Goal: Navigation & Orientation: Find specific page/section

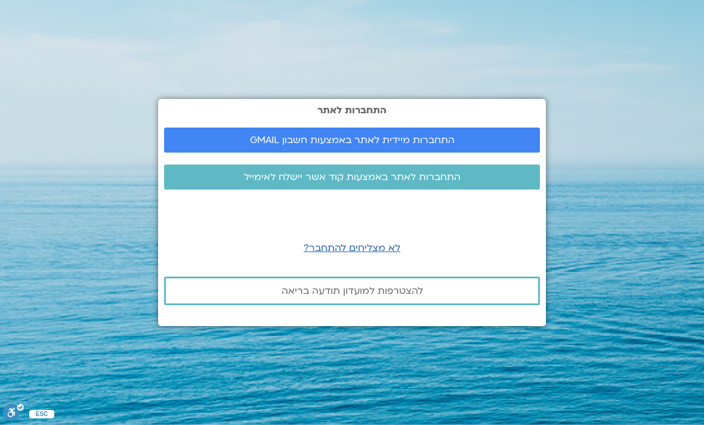
click at [403, 146] on span "התחברות מיידית לאתר באמצעות חשבון GMAIL" at bounding box center [352, 140] width 205 height 11
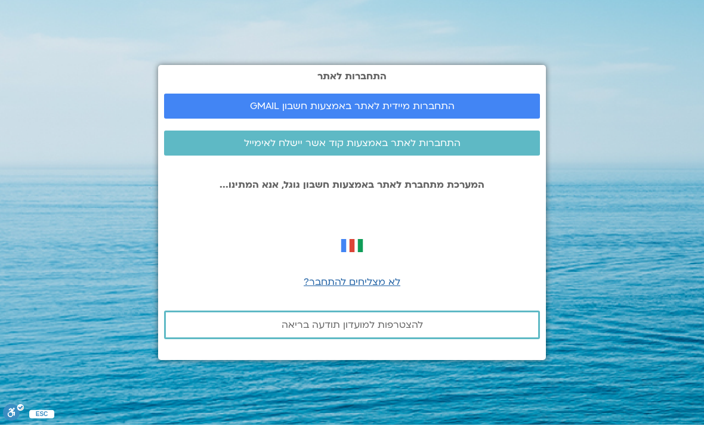
click at [439, 112] on span "התחברות מיידית לאתר באמצעות חשבון GMAIL" at bounding box center [352, 106] width 205 height 11
click at [377, 112] on span "התחברות מיידית לאתר באמצעות חשבון GMAIL" at bounding box center [352, 106] width 205 height 11
click at [336, 112] on span "התחברות מיידית לאתר באמצעות חשבון GMAIL" at bounding box center [352, 106] width 205 height 11
click at [370, 112] on span "התחברות מיידית לאתר באמצעות חשבון GMAIL" at bounding box center [352, 106] width 205 height 11
click at [378, 112] on span "התחברות מיידית לאתר באמצעות חשבון GMAIL" at bounding box center [352, 106] width 205 height 11
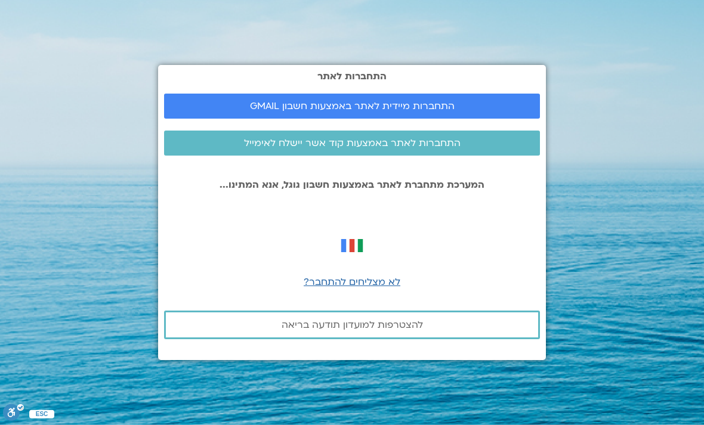
click at [421, 112] on span "התחברות מיידית לאתר באמצעות חשבון GMAIL" at bounding box center [352, 106] width 205 height 11
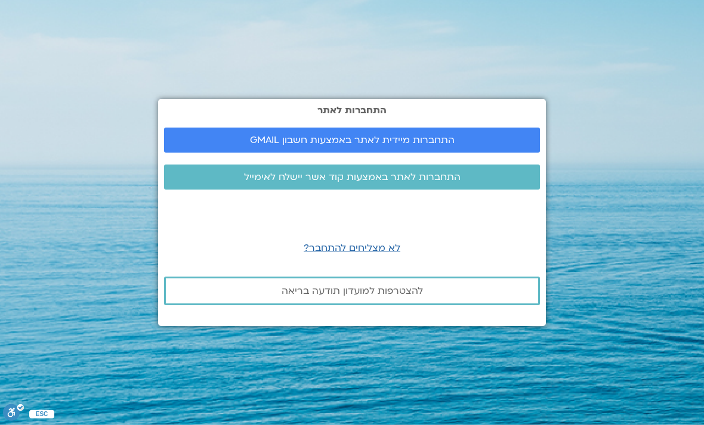
click at [372, 146] on span "התחברות מיידית לאתר באמצעות חשבון GMAIL" at bounding box center [352, 140] width 205 height 11
click at [407, 146] on span "התחברות מיידית לאתר באמצעות חשבון GMAIL" at bounding box center [352, 140] width 205 height 11
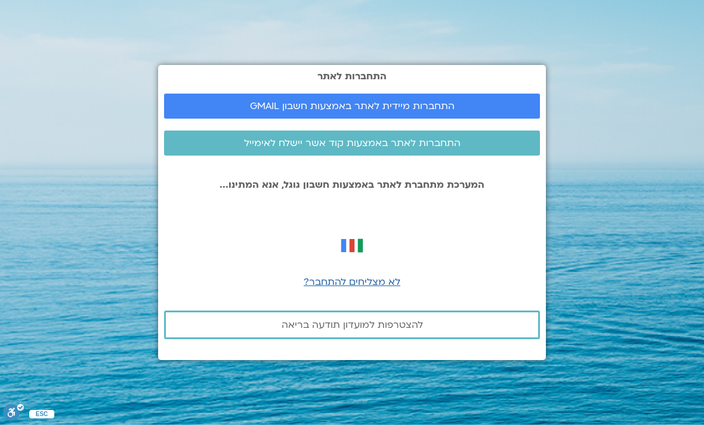
click at [399, 112] on span "התחברות מיידית לאתר באמצעות חשבון GMAIL" at bounding box center [352, 106] width 205 height 11
click at [381, 112] on span "התחברות מיידית לאתר באמצעות חשבון GMAIL" at bounding box center [352, 106] width 205 height 11
click at [415, 112] on span "התחברות מיידית לאתר באמצעות חשבון GMAIL" at bounding box center [352, 106] width 205 height 11
click at [422, 112] on span "התחברות מיידית לאתר באמצעות חשבון GMAIL" at bounding box center [352, 106] width 205 height 11
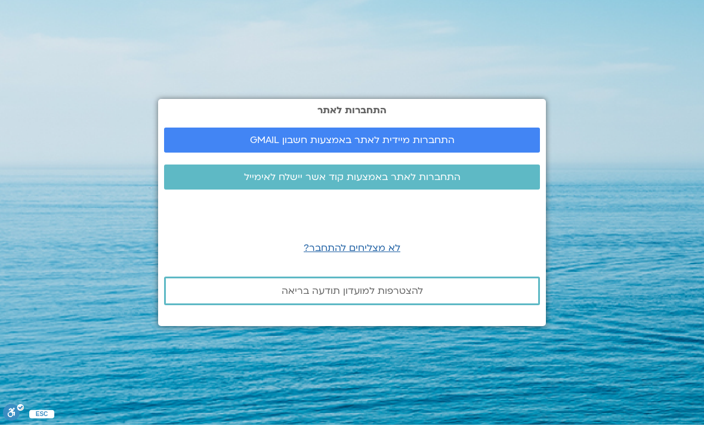
click at [401, 146] on span "התחברות מיידית לאתר באמצעות חשבון GMAIL" at bounding box center [352, 140] width 205 height 11
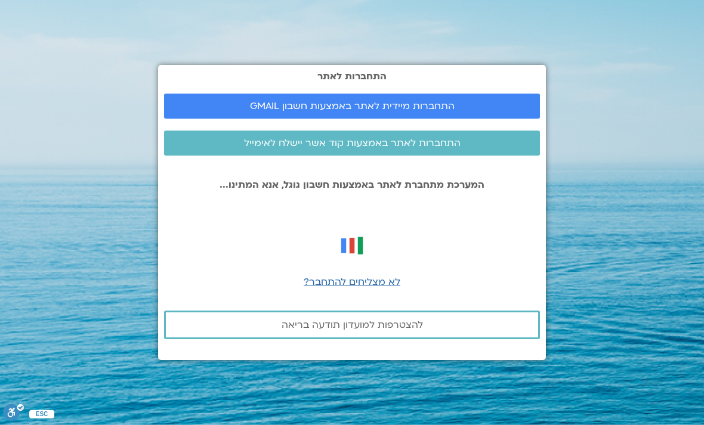
click at [415, 112] on span "התחברות מיידית לאתר באמצעות חשבון GMAIL" at bounding box center [352, 106] width 205 height 11
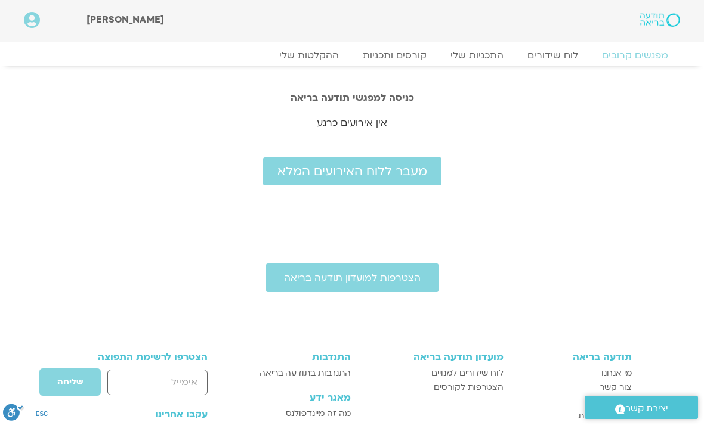
click at [373, 165] on span "מעבר ללוח האירועים המלא" at bounding box center [352, 172] width 150 height 14
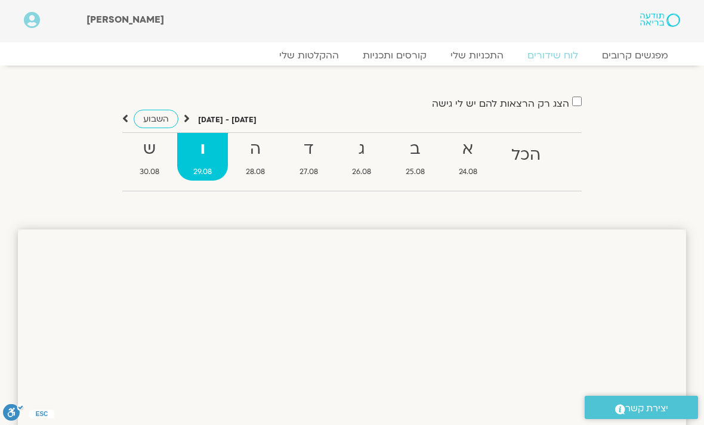
click at [164, 121] on span "השבוע" at bounding box center [156, 118] width 26 height 11
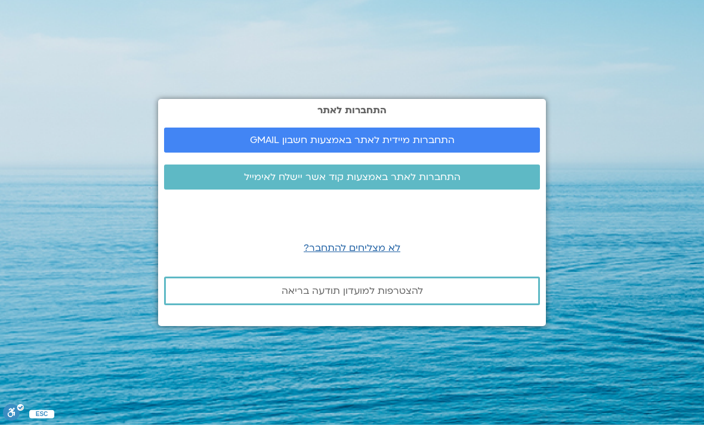
click at [395, 146] on span "התחברות מיידית לאתר באמצעות חשבון GMAIL" at bounding box center [352, 140] width 205 height 11
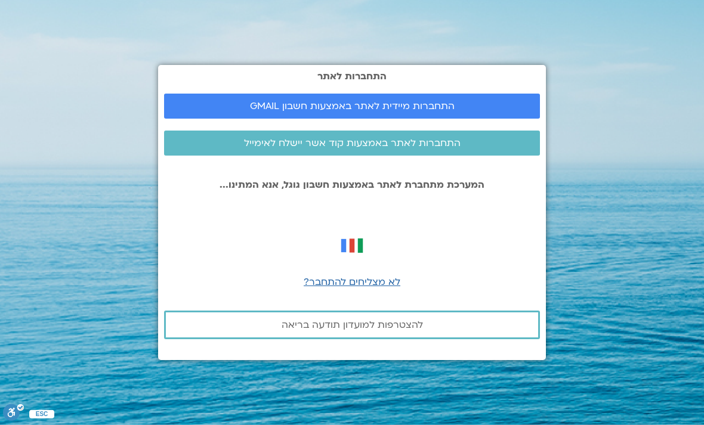
click at [388, 112] on span "התחברות מיידית לאתר באמצעות חשבון GMAIL" at bounding box center [352, 106] width 205 height 11
